Goal: Information Seeking & Learning: Find specific fact

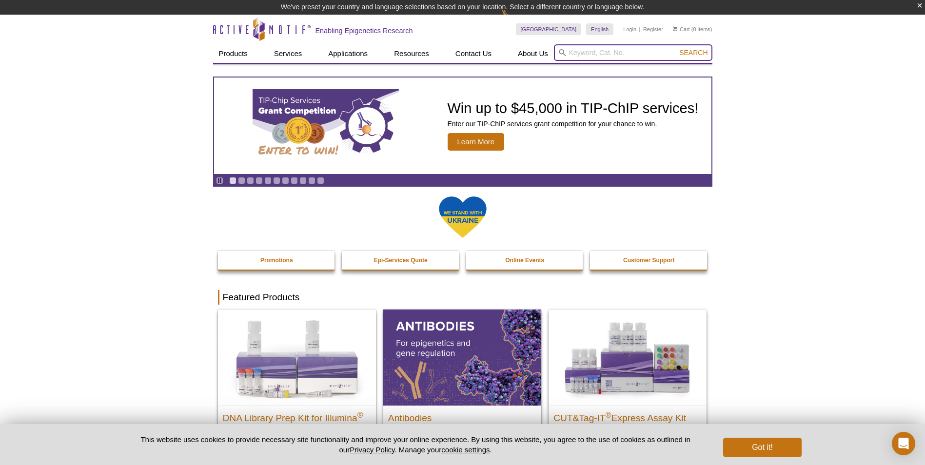
click at [596, 54] on input "search" at bounding box center [633, 52] width 158 height 17
paste input "Protein G coated beads 1,2 mL"
type input "Protein G coated beads 1,2 mL"
click at [676, 48] on button "Search" at bounding box center [693, 52] width 34 height 9
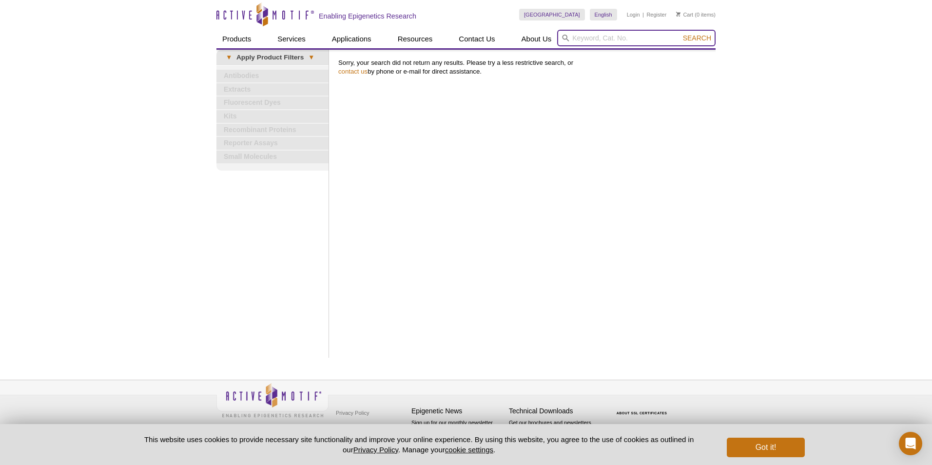
click at [615, 38] on input "search" at bounding box center [636, 38] width 158 height 17
type input "37499"
click at [680, 34] on button "Search" at bounding box center [697, 38] width 34 height 9
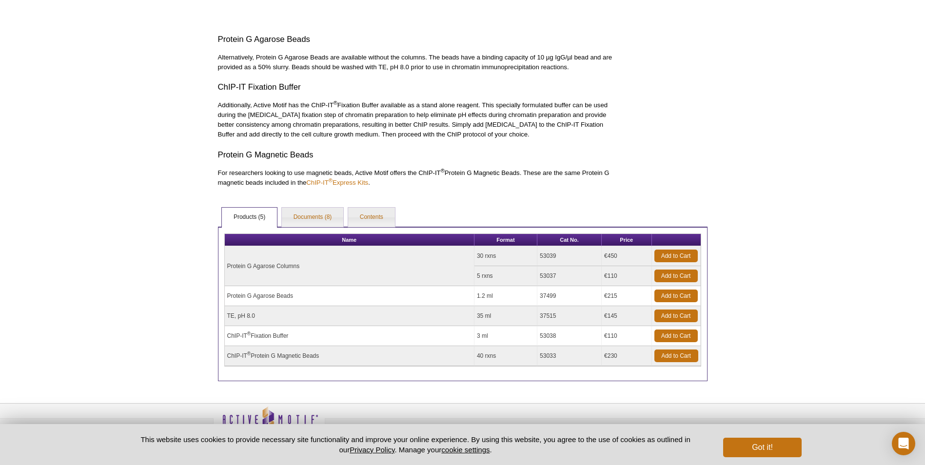
scroll to position [510, 0]
